Goal: Task Accomplishment & Management: Use online tool/utility

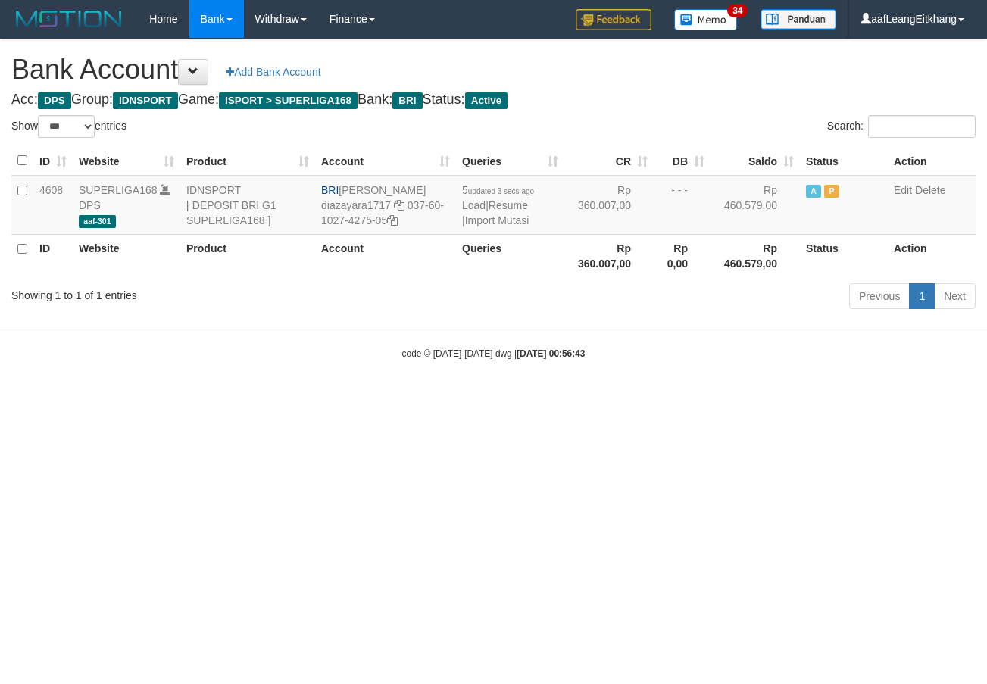
select select "***"
click at [501, 220] on link "Import Mutasi" at bounding box center [497, 220] width 64 height 12
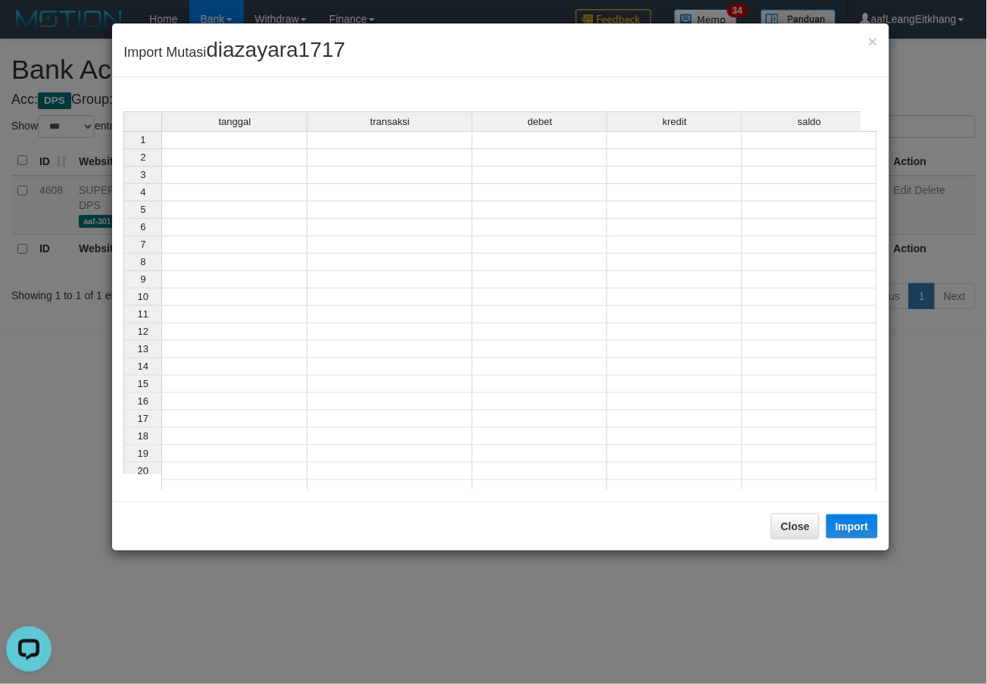
click at [255, 152] on td at bounding box center [234, 157] width 146 height 17
click at [266, 138] on td at bounding box center [234, 140] width 146 height 18
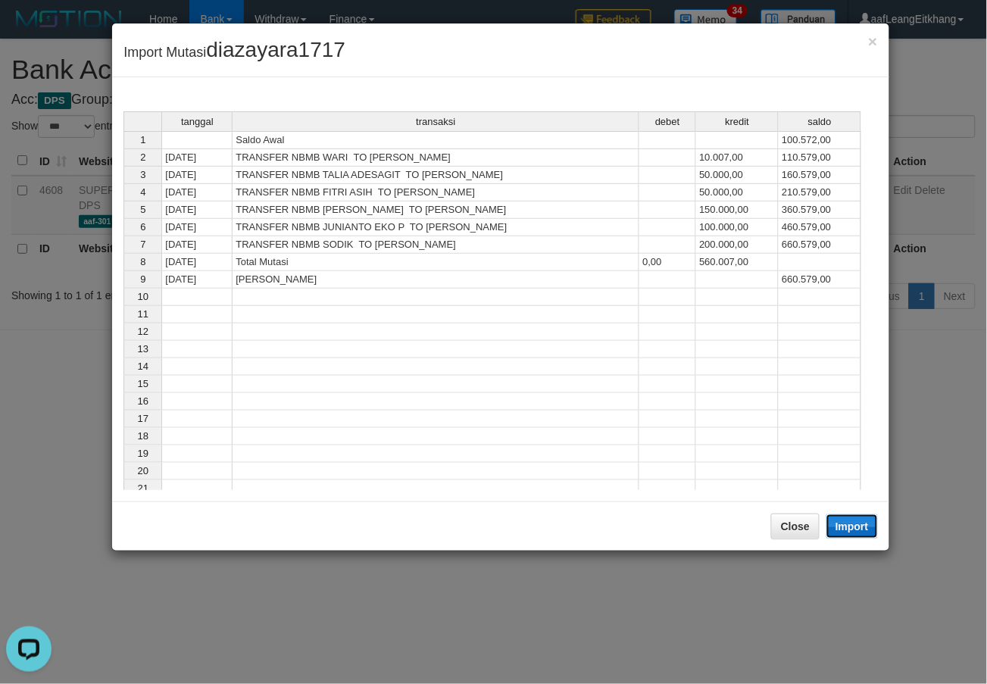
click at [852, 520] on button "Import" at bounding box center [853, 526] width 52 height 24
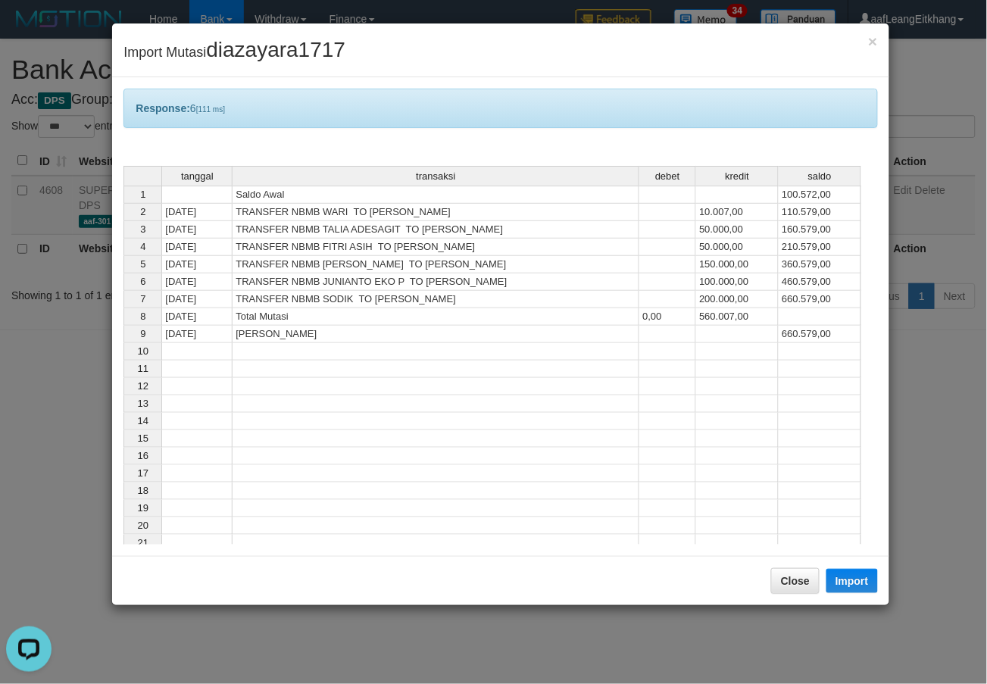
click at [784, 442] on td at bounding box center [820, 438] width 83 height 17
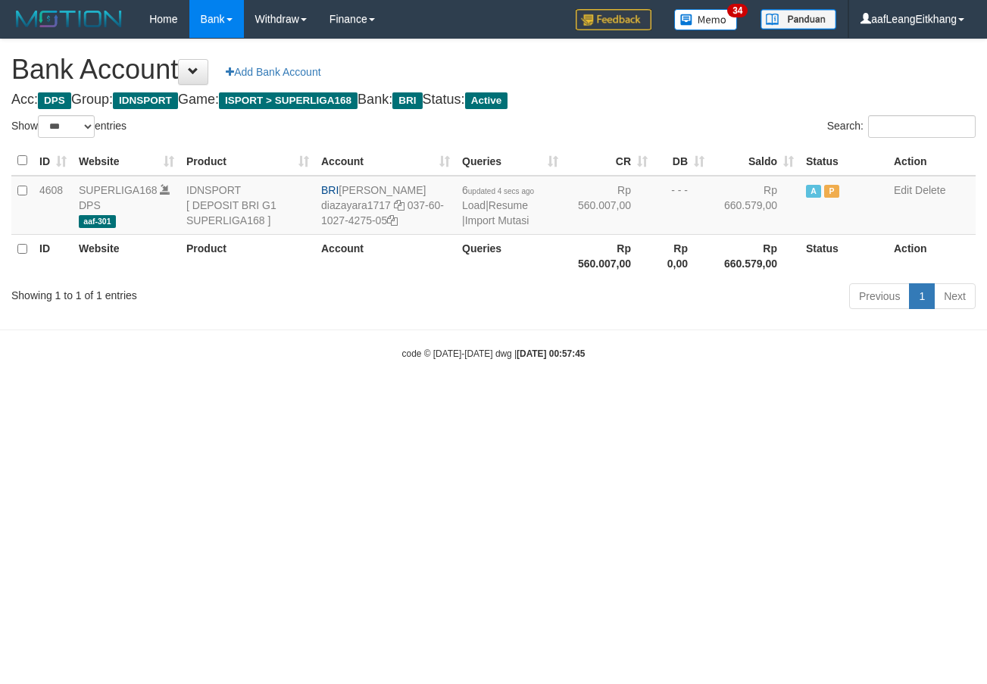
select select "***"
drag, startPoint x: 405, startPoint y: 205, endPoint x: 409, endPoint y: 217, distance: 13.4
click at [409, 217] on td "BRI DIAZ AYARA YUDHA diazayara1717 037-60-1027-4275-05" at bounding box center [385, 205] width 141 height 59
copy td "037-60-1027-4275-05"
drag, startPoint x: 343, startPoint y: 192, endPoint x: 441, endPoint y: 186, distance: 97.9
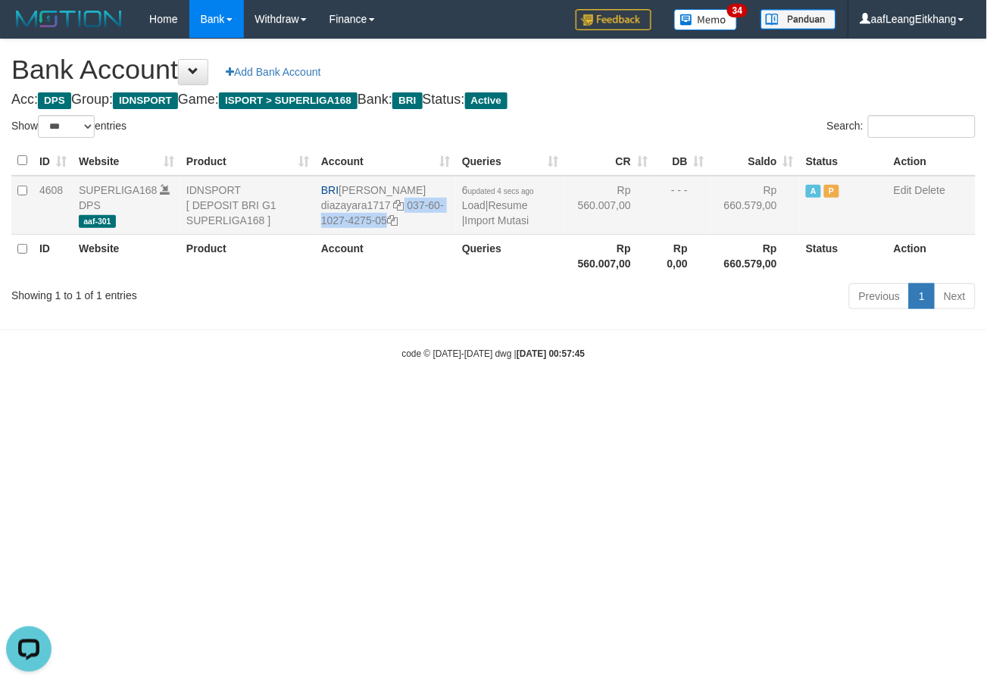
click at [441, 186] on td "BRI DIAZ AYARA YUDHA diazayara1717 037-60-1027-4275-05" at bounding box center [385, 205] width 141 height 59
copy td "[PERSON_NAME]"
click at [510, 222] on link "Import Mutasi" at bounding box center [497, 220] width 64 height 12
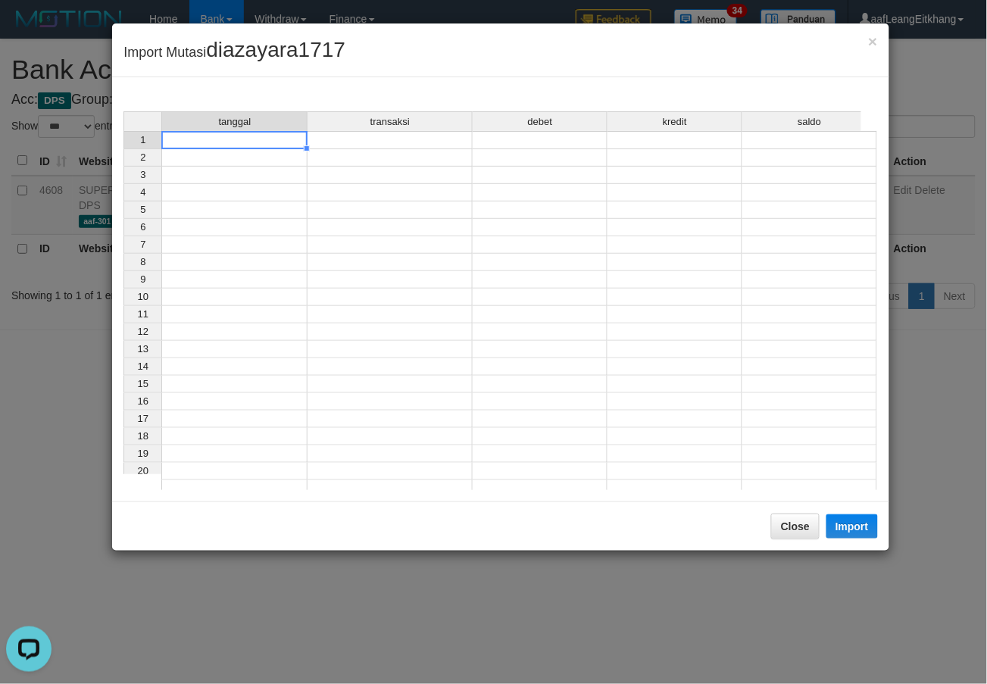
click at [267, 142] on td at bounding box center [234, 140] width 146 height 18
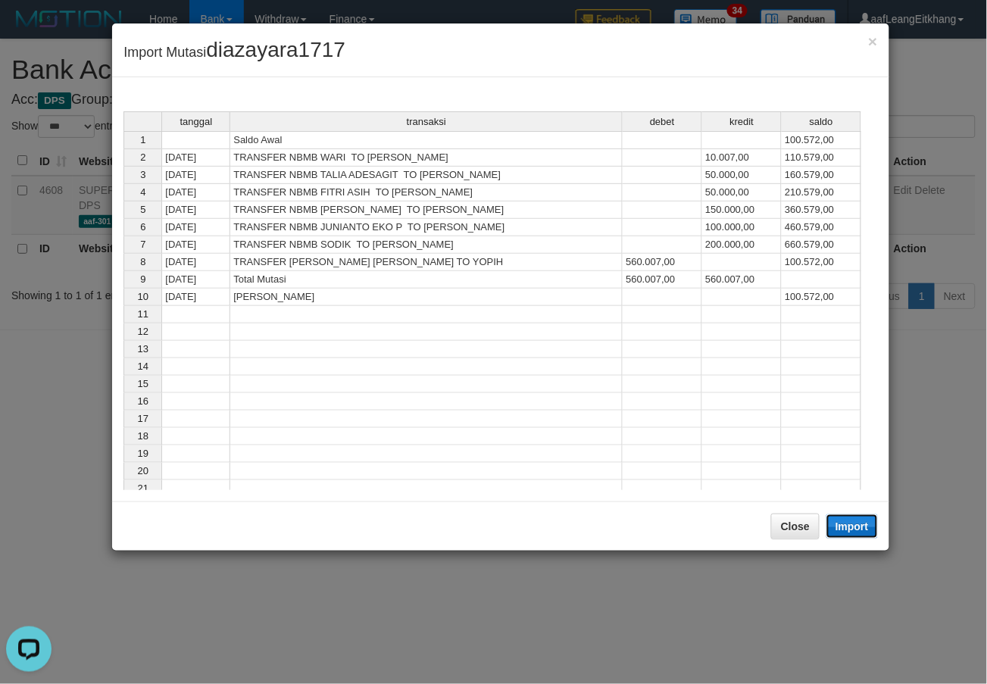
click at [864, 516] on button "Import" at bounding box center [853, 526] width 52 height 24
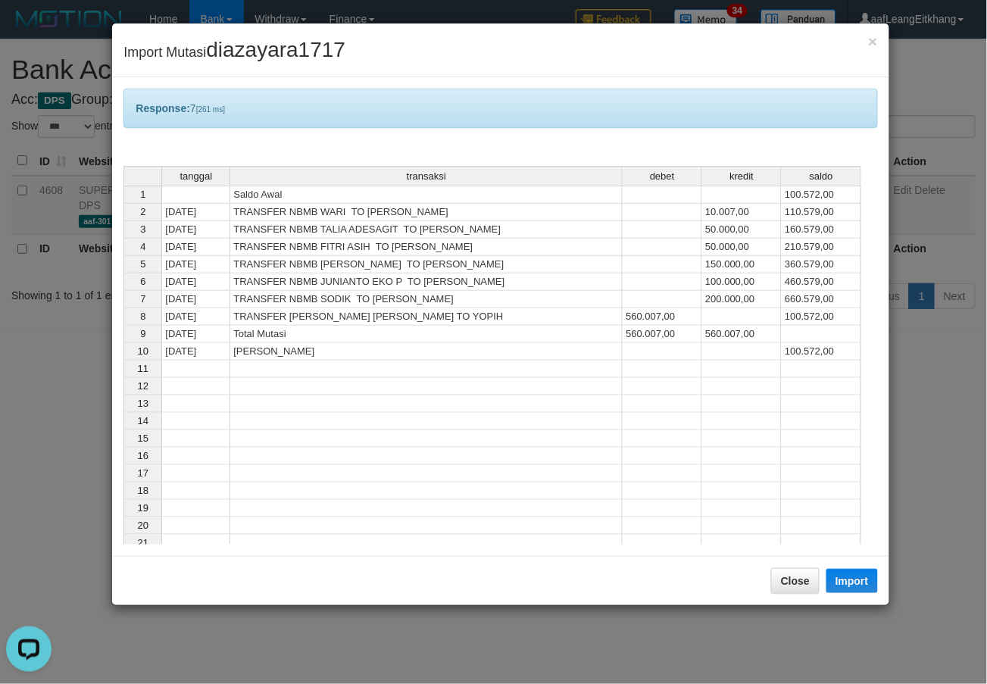
click at [348, 339] on td "Total Mutasi" at bounding box center [426, 334] width 392 height 17
